Goal: Transaction & Acquisition: Purchase product/service

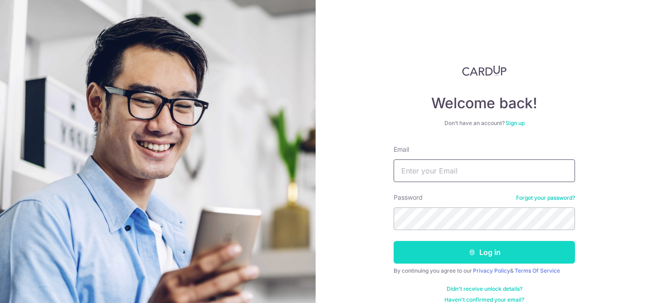
type input "[EMAIL_ADDRESS][DOMAIN_NAME]"
click at [502, 249] on button "Log in" at bounding box center [484, 252] width 181 height 23
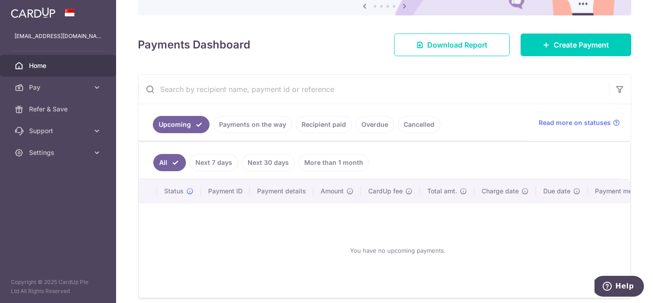
scroll to position [113, 0]
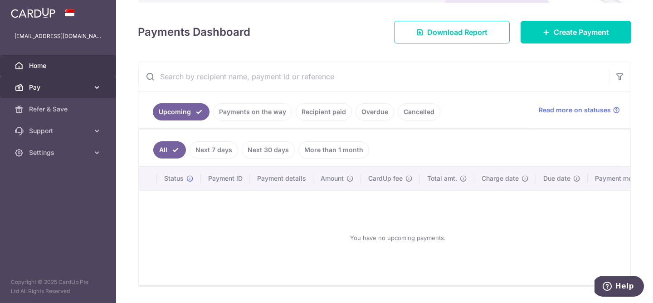
click at [83, 85] on span "Pay" at bounding box center [59, 87] width 60 height 9
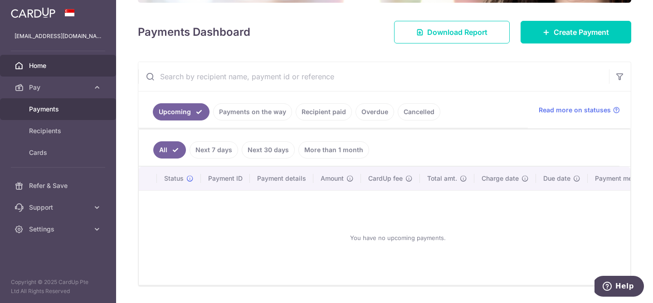
click at [75, 108] on span "Payments" at bounding box center [59, 109] width 60 height 9
